Goal: Entertainment & Leisure: Consume media (video, audio)

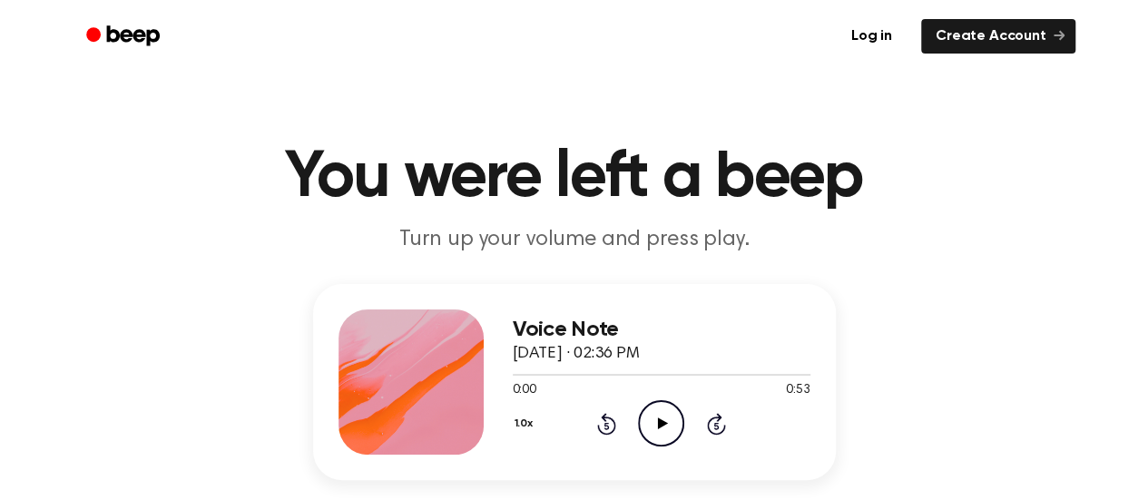
click at [664, 418] on icon "Play Audio" at bounding box center [661, 423] width 46 height 46
click at [660, 420] on icon "Pause Audio" at bounding box center [661, 423] width 46 height 46
click at [658, 425] on icon at bounding box center [663, 423] width 10 height 12
click at [668, 426] on icon "Play Audio" at bounding box center [661, 423] width 46 height 46
click at [657, 409] on icon "Play Audio" at bounding box center [661, 423] width 46 height 46
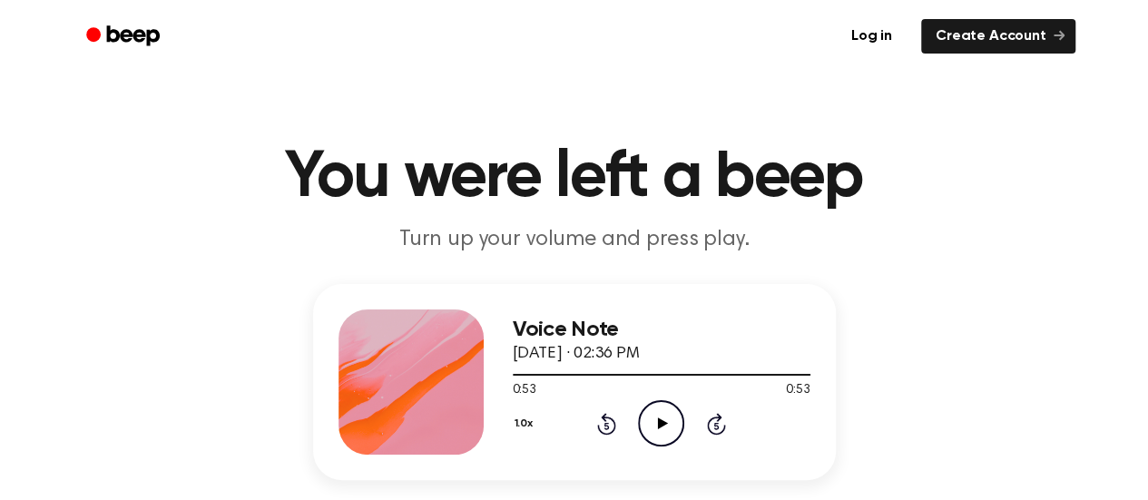
click at [713, 422] on icon "Skip 5 seconds" at bounding box center [716, 424] width 20 height 24
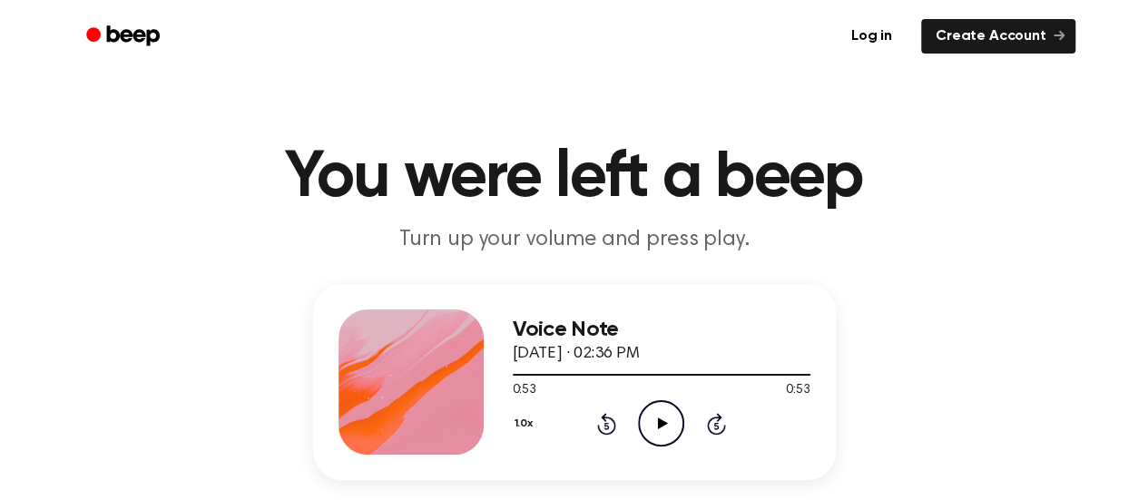
click at [713, 422] on icon "Skip 5 seconds" at bounding box center [716, 424] width 20 height 24
drag, startPoint x: 713, startPoint y: 422, endPoint x: 603, endPoint y: 425, distance: 109.8
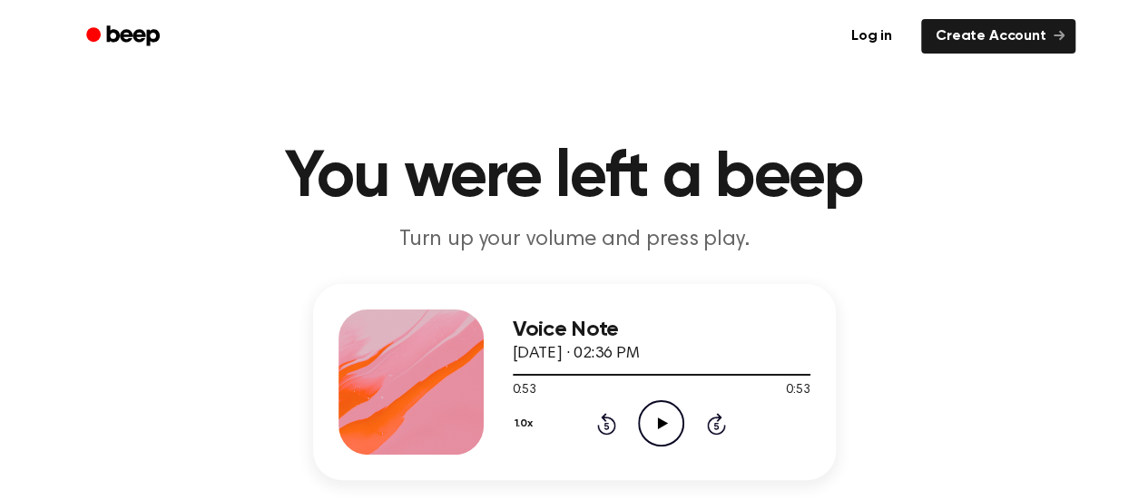
click at [603, 425] on div "1.0x Rewind 5 seconds Play Audio Skip 5 seconds" at bounding box center [662, 423] width 298 height 46
click at [603, 425] on icon "Rewind 5 seconds" at bounding box center [606, 424] width 20 height 24
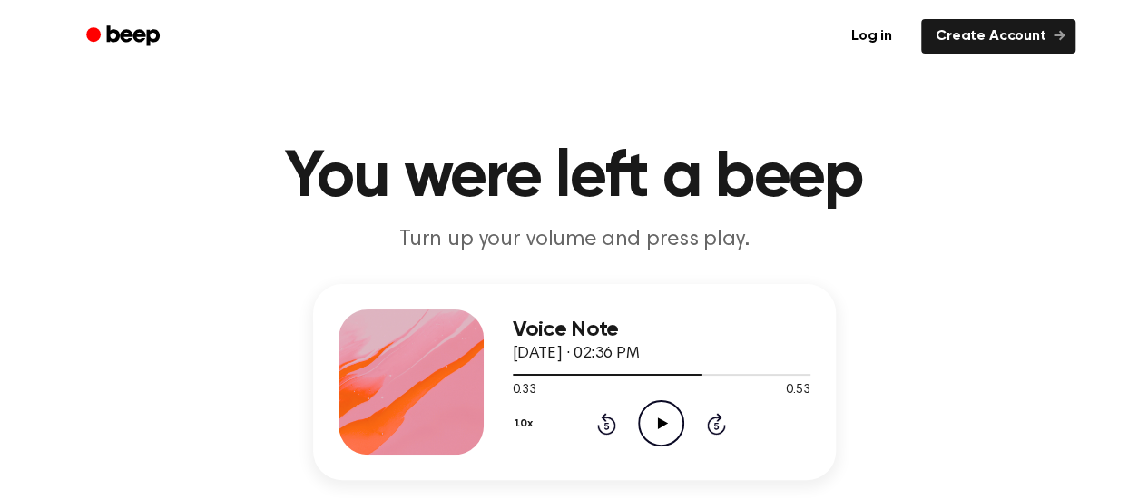
click at [603, 425] on icon "Rewind 5 seconds" at bounding box center [606, 424] width 20 height 24
click at [662, 431] on icon "Play Audio" at bounding box center [661, 423] width 46 height 46
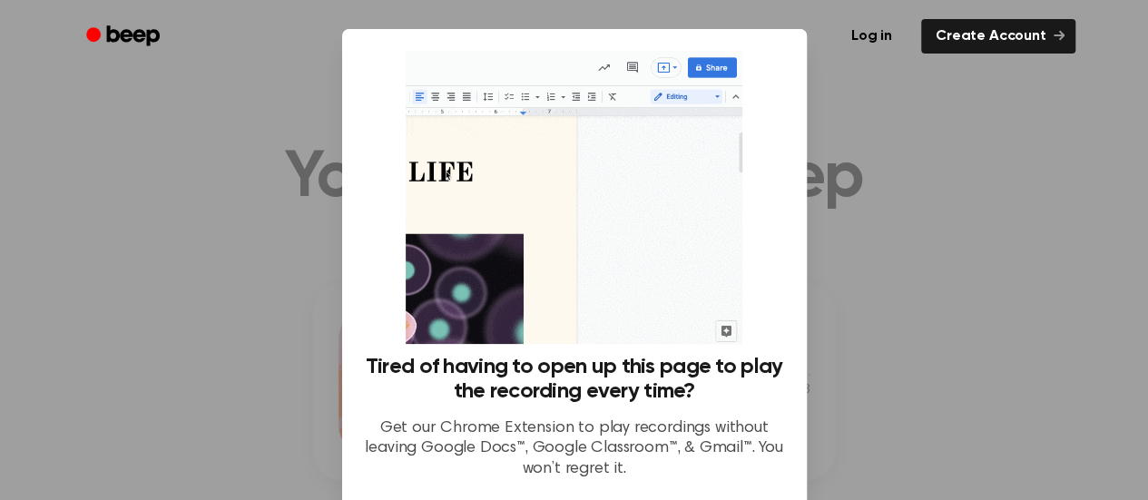
click at [949, 396] on div at bounding box center [574, 250] width 1148 height 500
click at [865, 313] on div at bounding box center [574, 250] width 1148 height 500
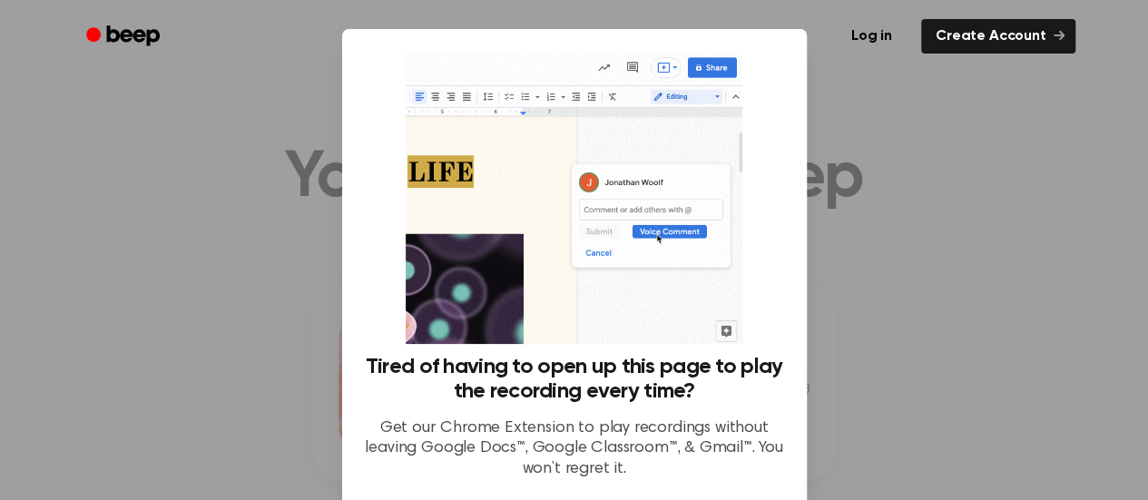
click at [896, 324] on div at bounding box center [574, 250] width 1148 height 500
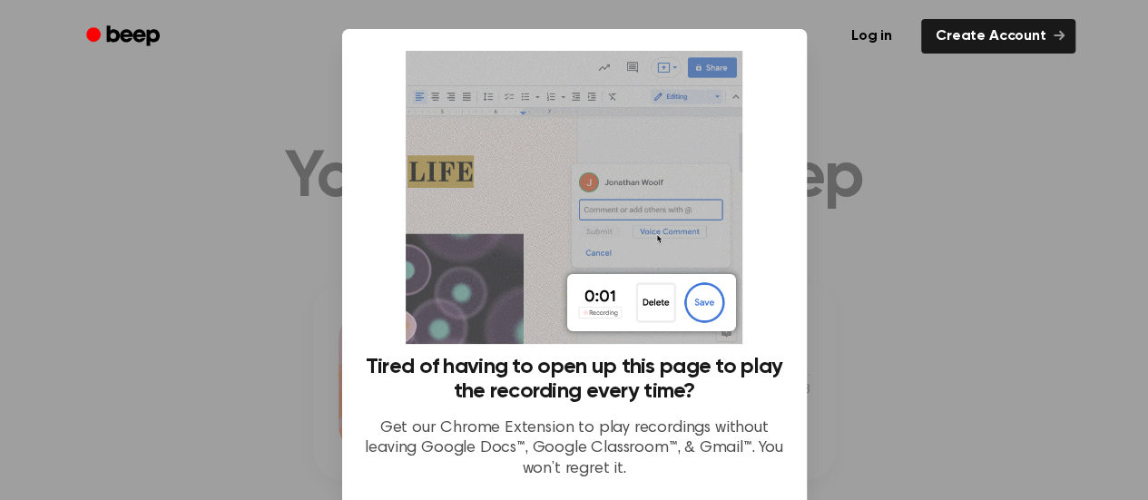
click at [896, 324] on div at bounding box center [574, 250] width 1148 height 500
click at [728, 99] on img at bounding box center [574, 197] width 337 height 293
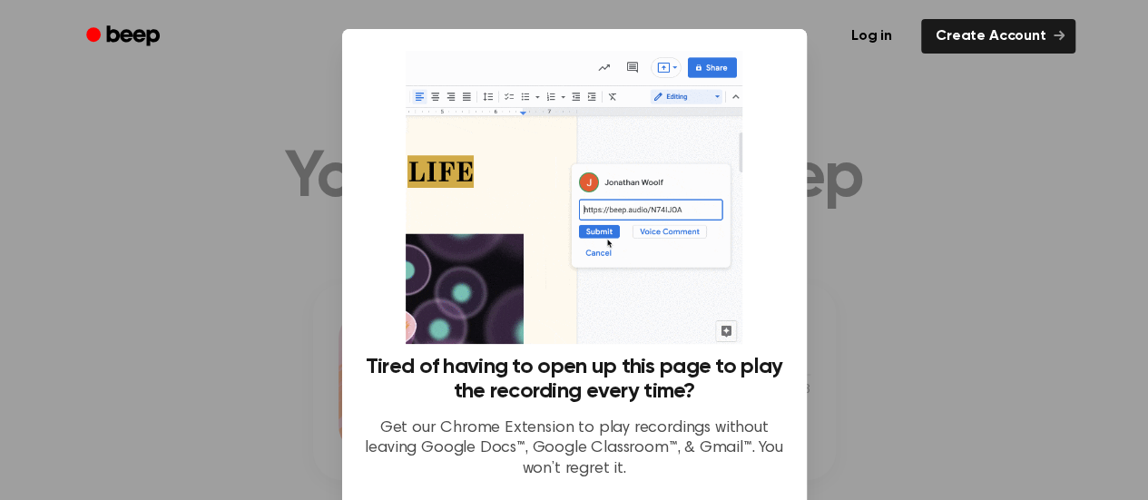
click at [725, 271] on img at bounding box center [574, 197] width 337 height 293
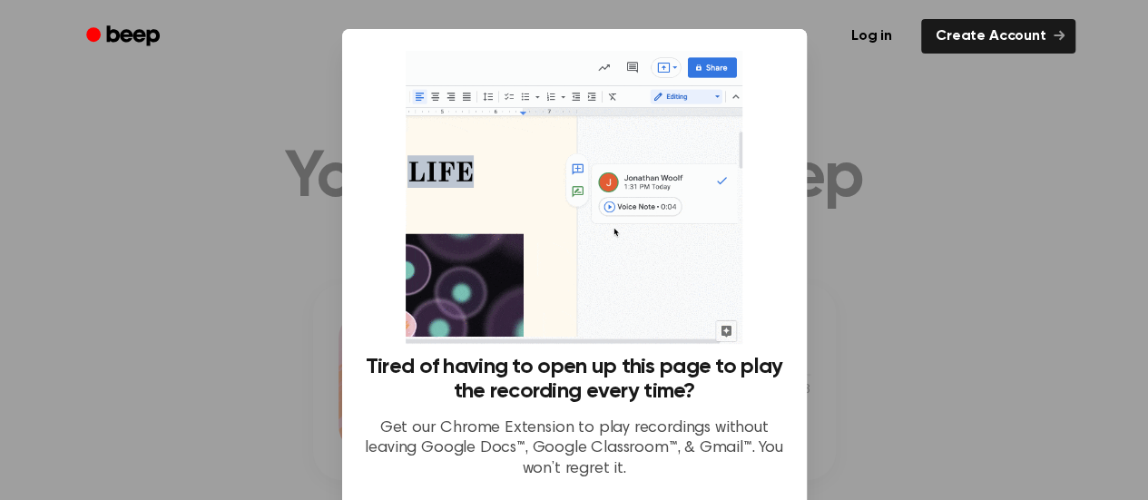
click at [725, 271] on img at bounding box center [574, 197] width 337 height 293
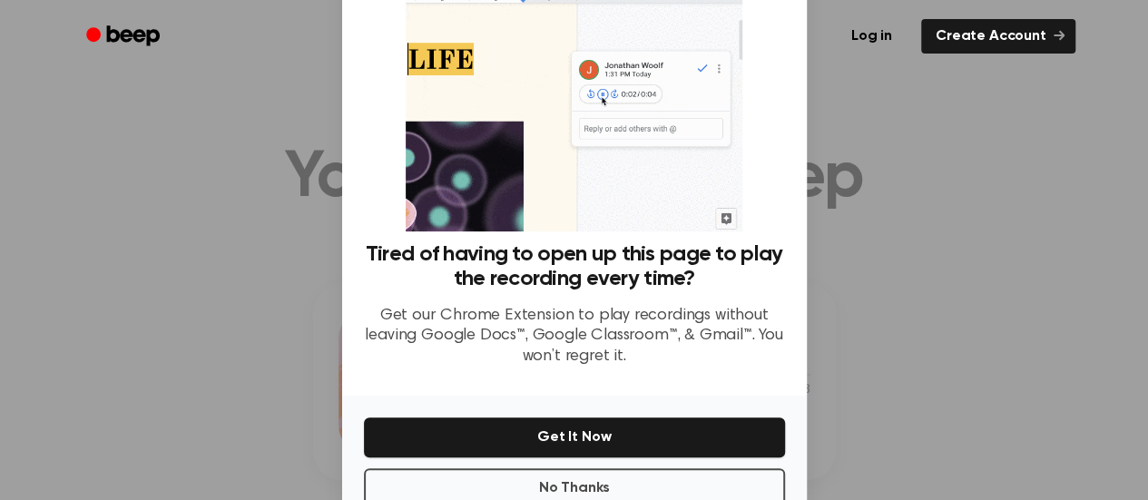
scroll to position [160, 0]
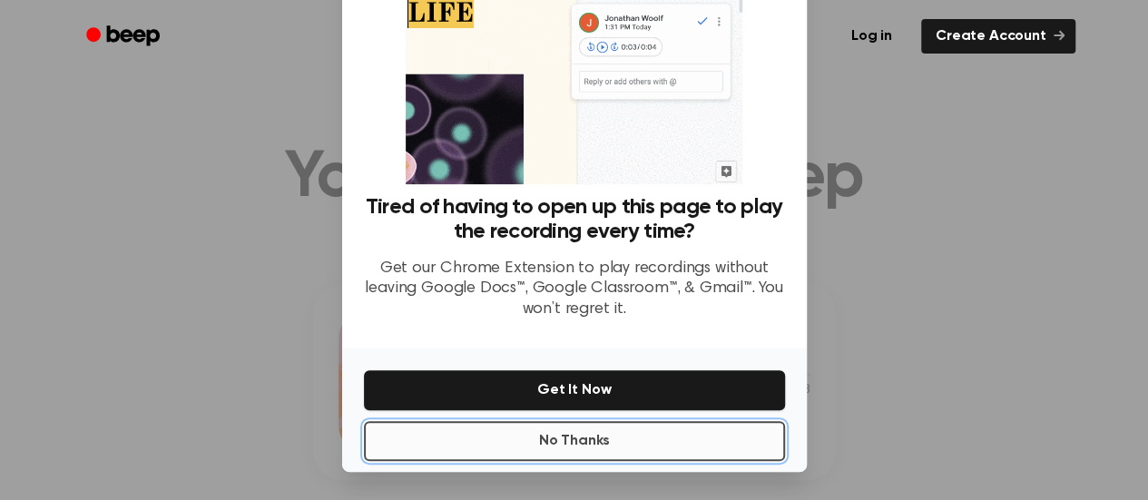
click at [558, 435] on button "No Thanks" at bounding box center [574, 441] width 421 height 40
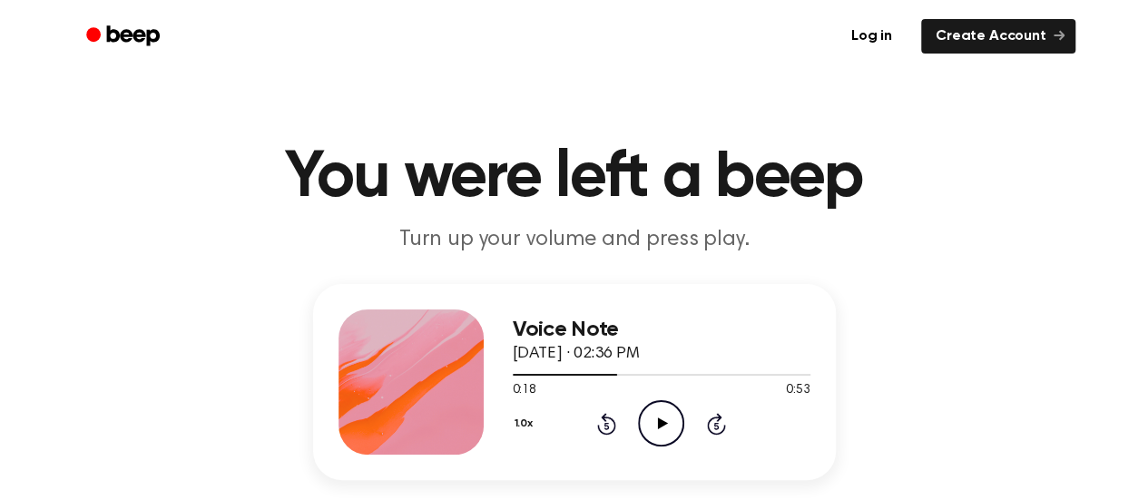
click at [660, 425] on icon at bounding box center [663, 423] width 10 height 12
click at [773, 371] on div at bounding box center [662, 374] width 298 height 15
drag, startPoint x: 773, startPoint y: 371, endPoint x: 611, endPoint y: 428, distance: 171.3
click at [611, 428] on div "Voice Note [DATE] · 02:36 PM 0:49 0:53 Your browser does not support the [objec…" at bounding box center [662, 381] width 298 height 145
click at [611, 428] on icon at bounding box center [606, 424] width 19 height 22
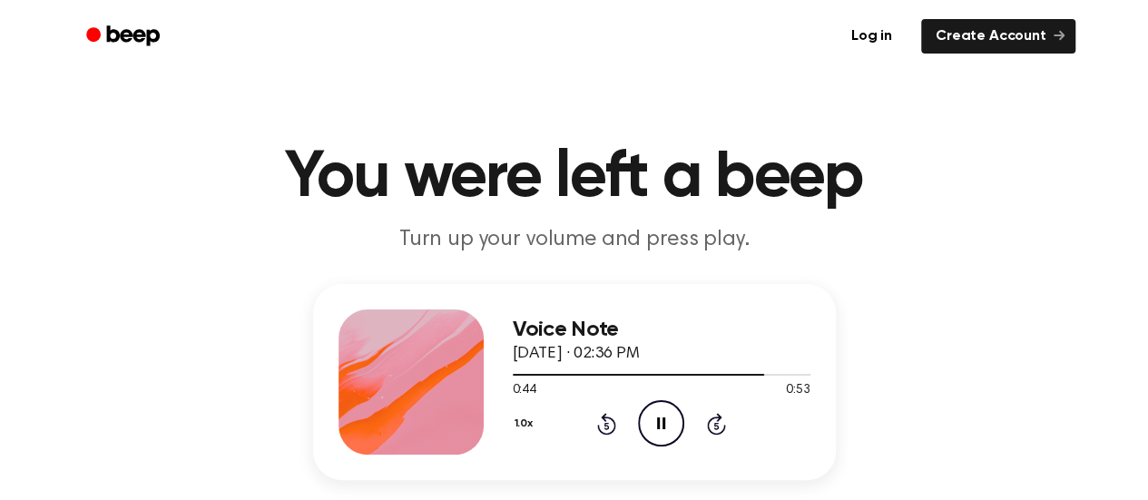
click at [611, 428] on icon at bounding box center [606, 424] width 19 height 22
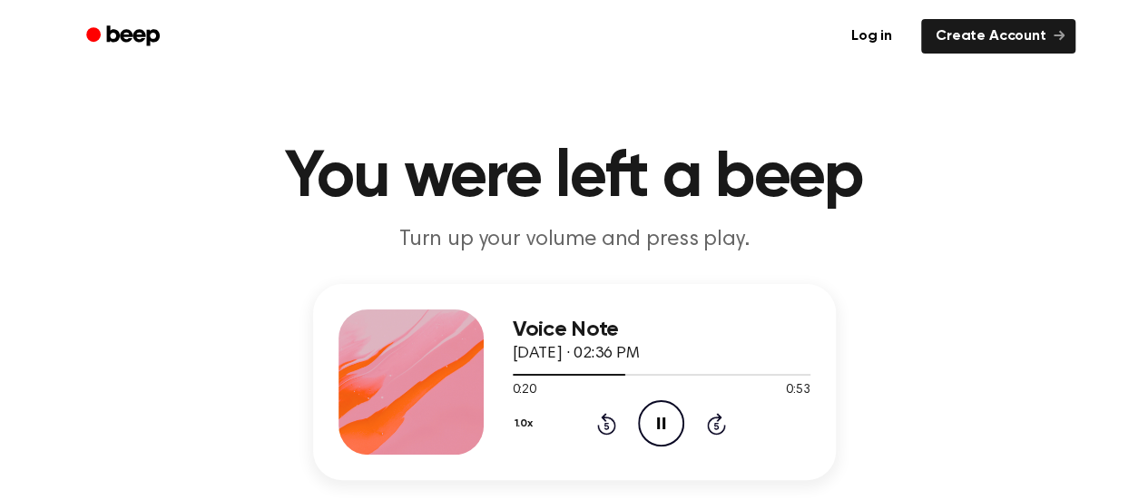
click at [611, 428] on icon at bounding box center [606, 424] width 19 height 22
